Goal: Transaction & Acquisition: Purchase product/service

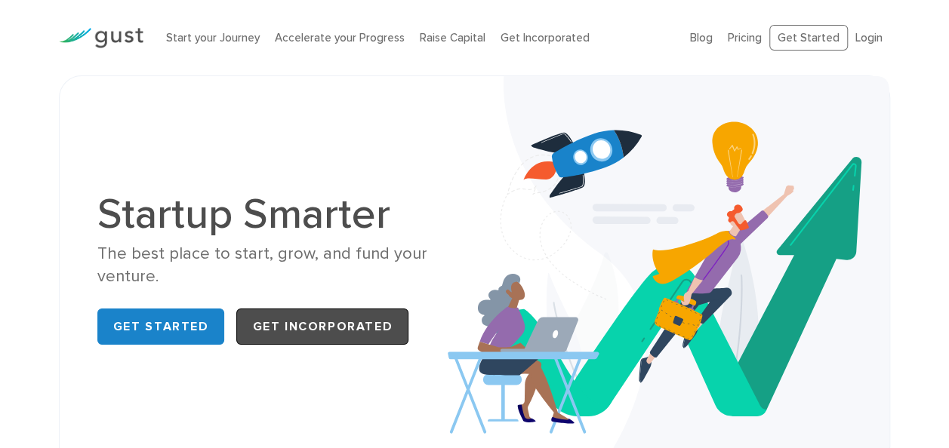
click at [311, 320] on link "Get Incorporated" at bounding box center [322, 327] width 172 height 36
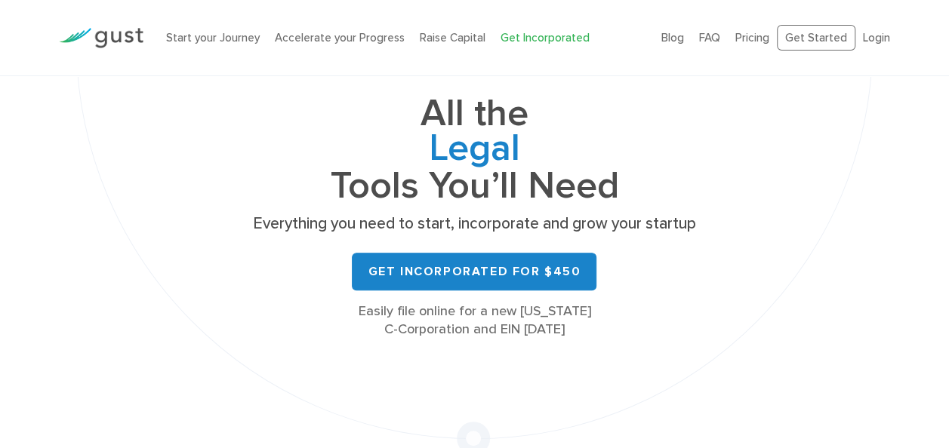
scroll to position [143, 0]
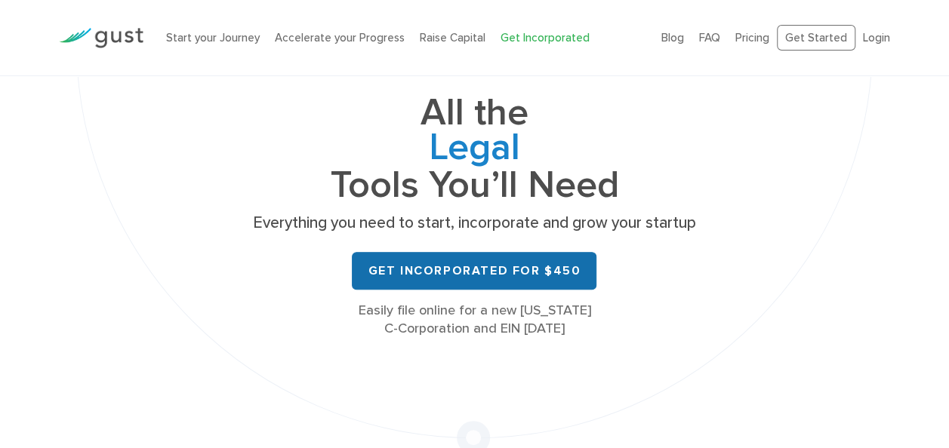
click at [524, 268] on link "Get Incorporated for $450" at bounding box center [474, 271] width 245 height 38
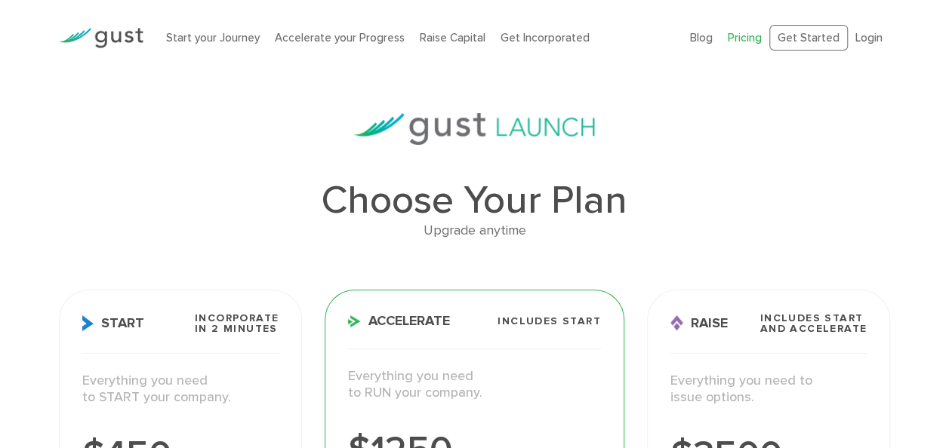
drag, startPoint x: 241, startPoint y: 311, endPoint x: 73, endPoint y: 315, distance: 167.7
copy div "Start Incorporate in 2 Minutes Everything you need to START your company. $450 …"
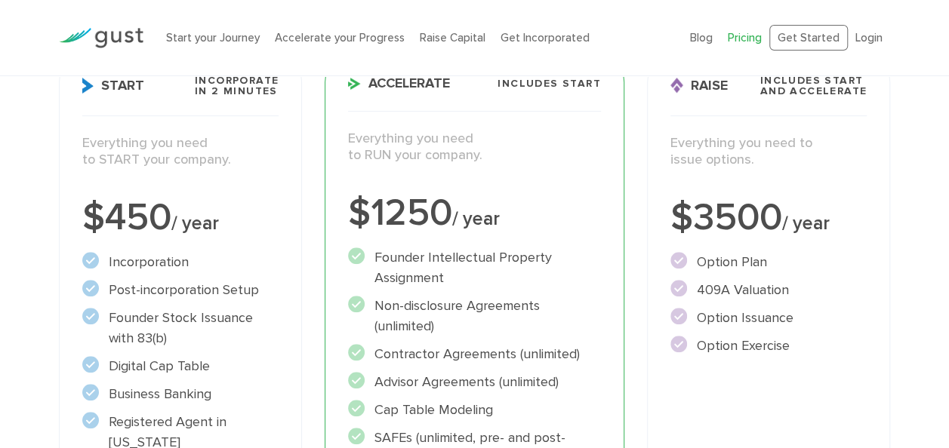
scroll to position [439, 0]
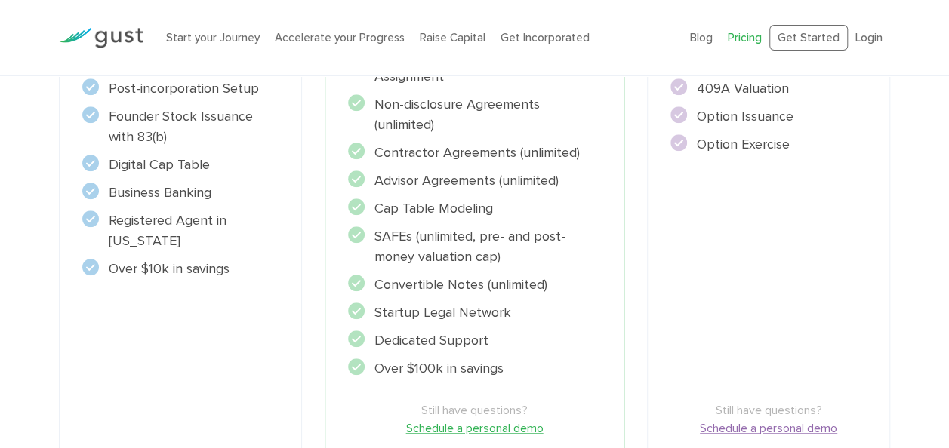
drag, startPoint x: 368, startPoint y: 319, endPoint x: 535, endPoint y: 369, distance: 173.4
click at [535, 369] on div "Accelerate Includes START Everything you need to RUN your company. $1250 / year…" at bounding box center [474, 180] width 299 height 659
copy div "Accelerate Includes START Everything you need to RUN your company. $1250 / year…"
click at [599, 193] on ul "Founder Intellectual Property Assignment" at bounding box center [474, 212] width 252 height 333
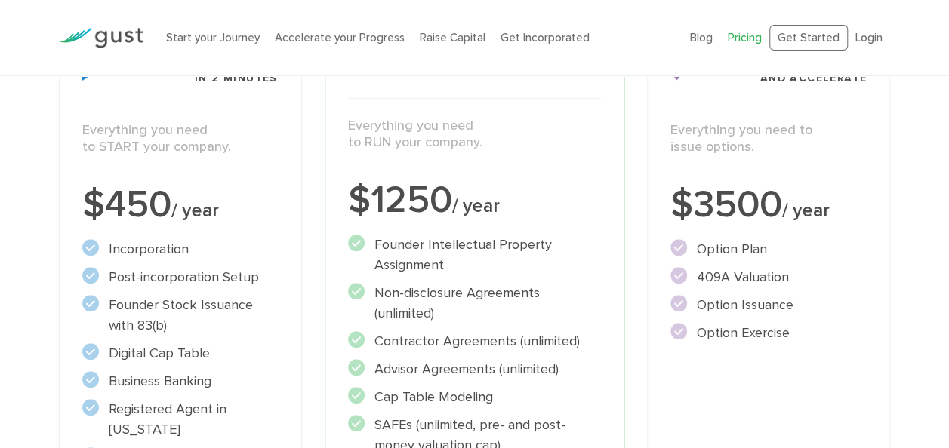
scroll to position [239, 0]
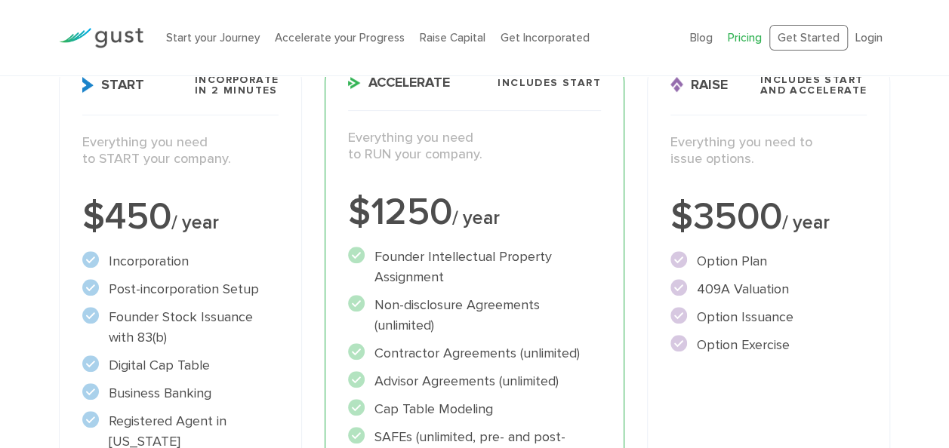
drag, startPoint x: 666, startPoint y: 79, endPoint x: 821, endPoint y: 334, distance: 298.9
click at [821, 334] on div "Raise Includes START and ACCELERATE Everything you need to issue options. $3500…" at bounding box center [768, 380] width 243 height 659
copy div "Raise Includes START and ACCELERATE Everything you need to issue options. $3500…"
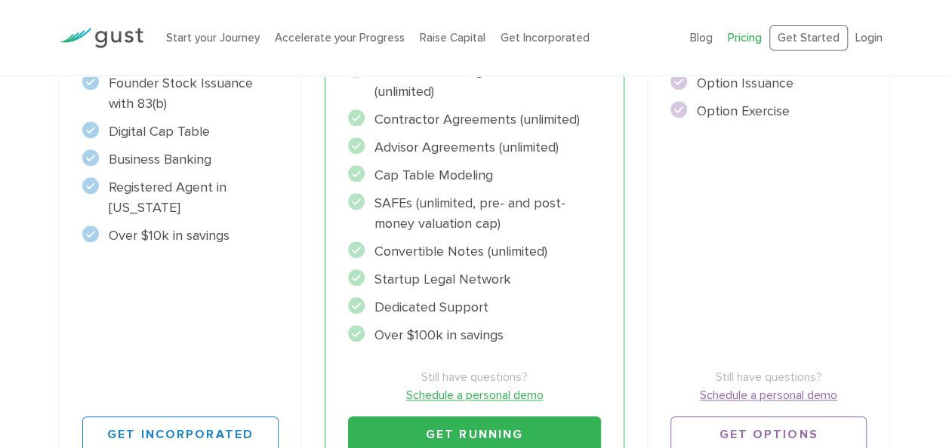
scroll to position [566, 0]
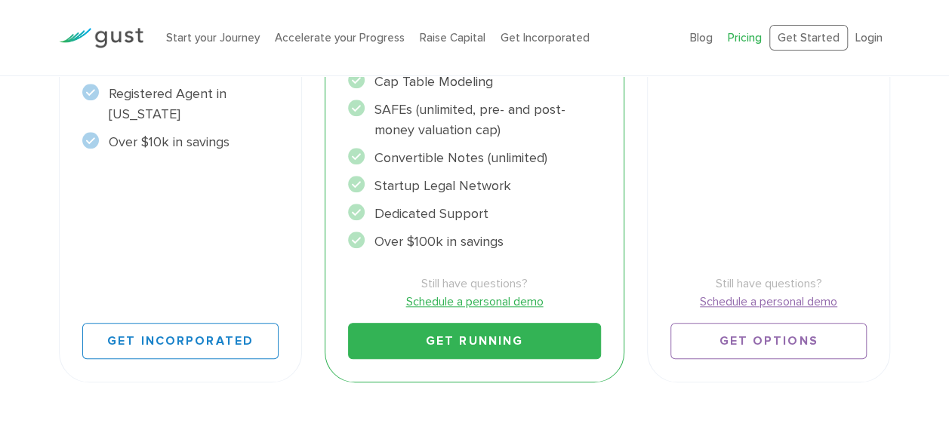
click at [510, 356] on link "Get Running" at bounding box center [474, 341] width 252 height 36
